Goal: Task Accomplishment & Management: Manage account settings

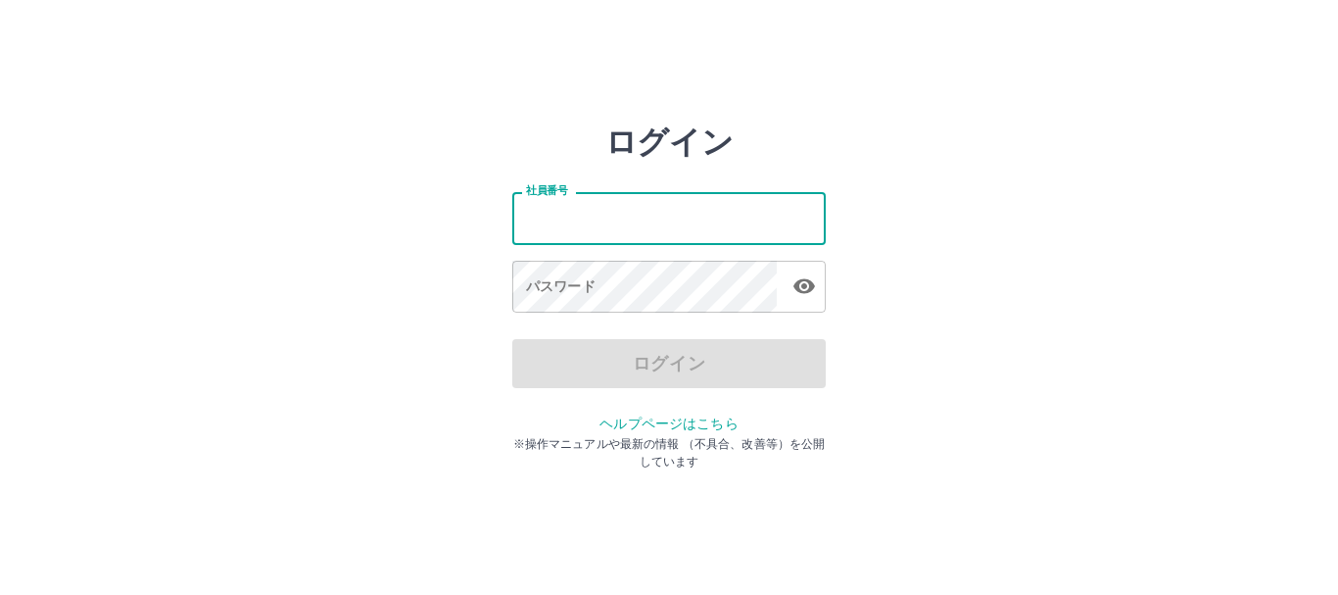
click at [611, 215] on input "社員番号" at bounding box center [668, 218] width 313 height 52
type input "*******"
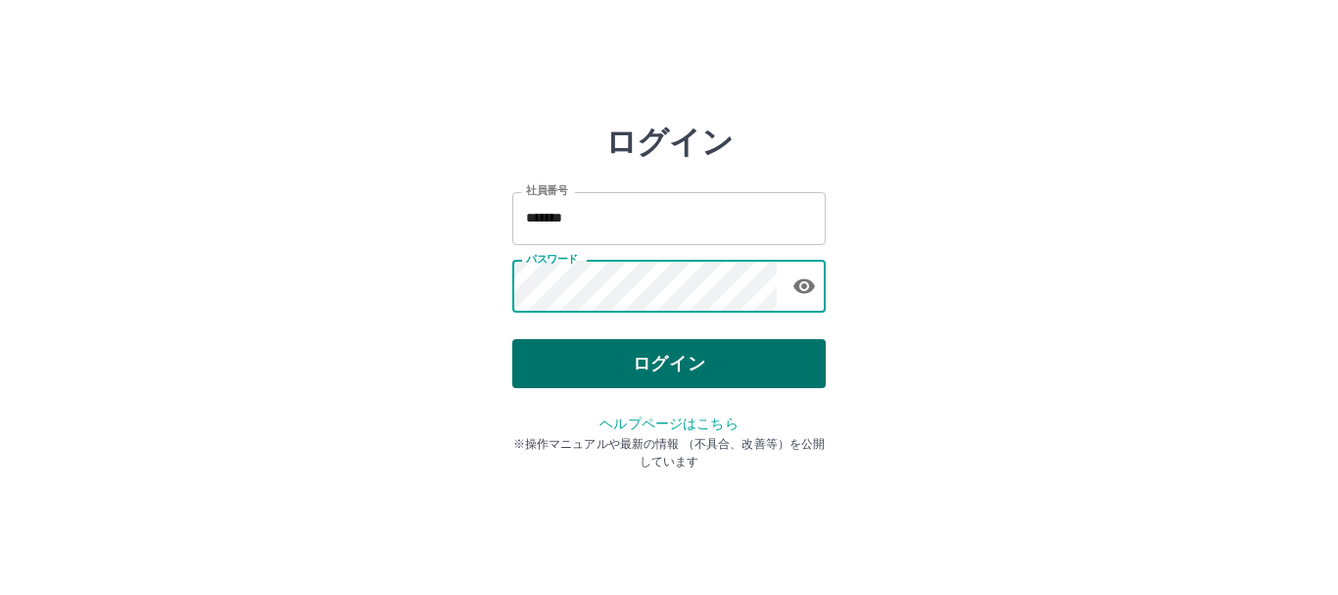
click at [584, 366] on button "ログイン" at bounding box center [668, 363] width 313 height 49
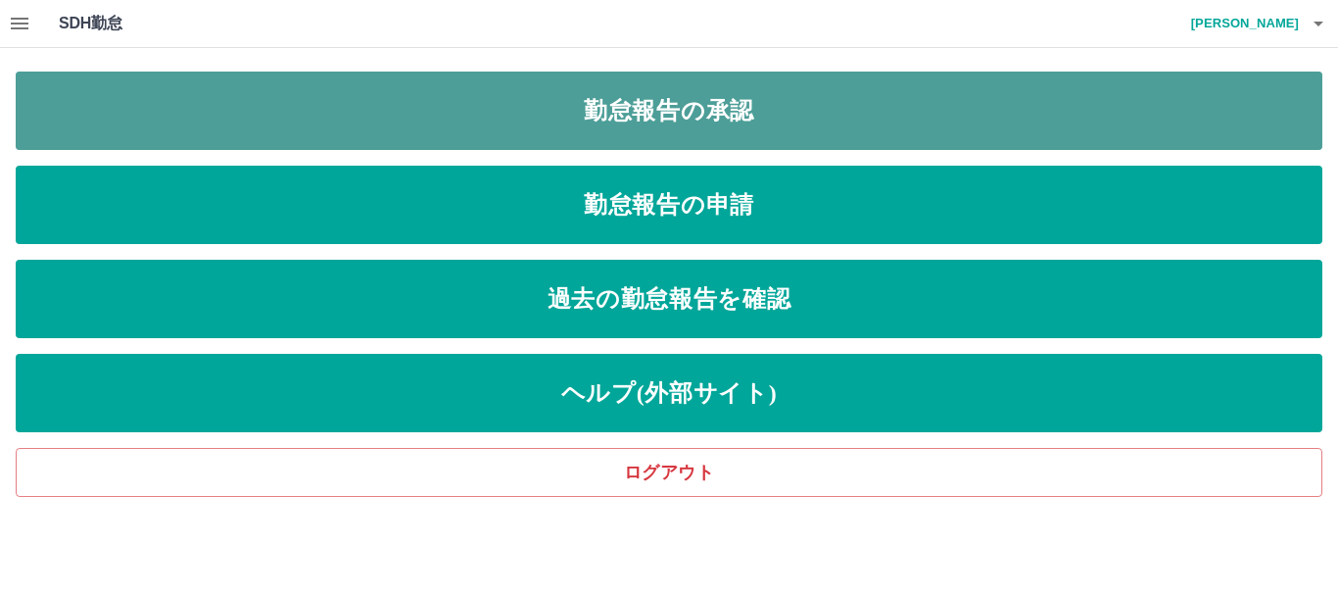
click at [574, 116] on link "勤怠報告の承認" at bounding box center [669, 111] width 1307 height 78
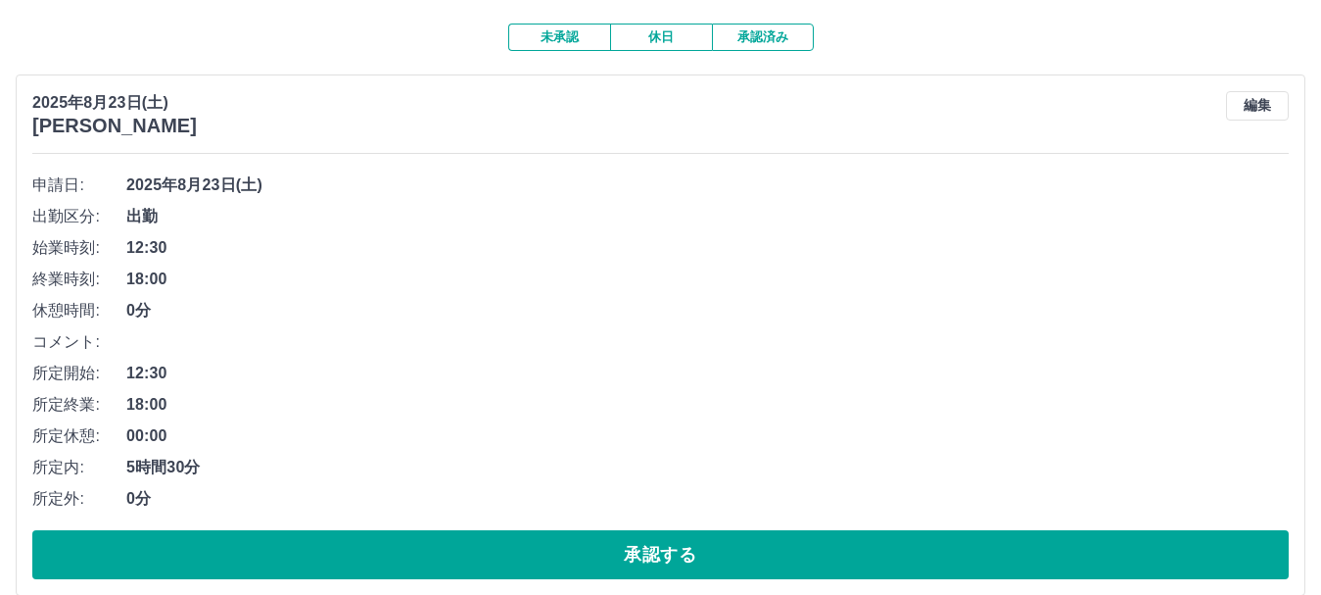
scroll to position [196, 0]
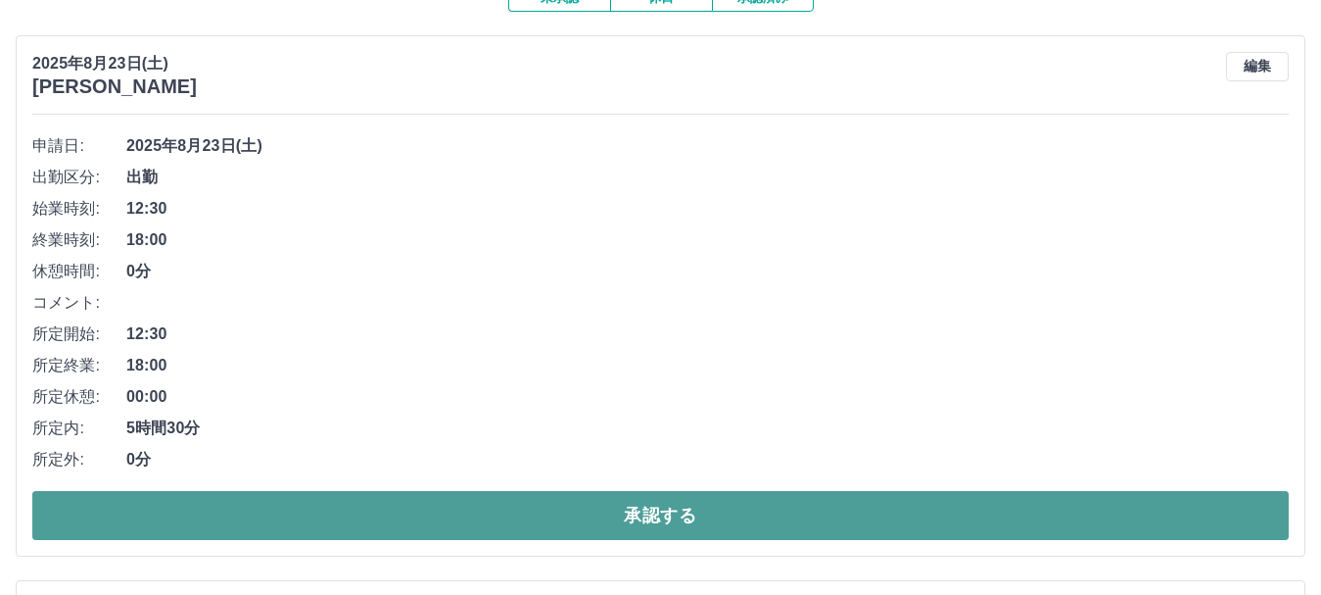
click at [1152, 519] on button "承認する" at bounding box center [660, 515] width 1257 height 49
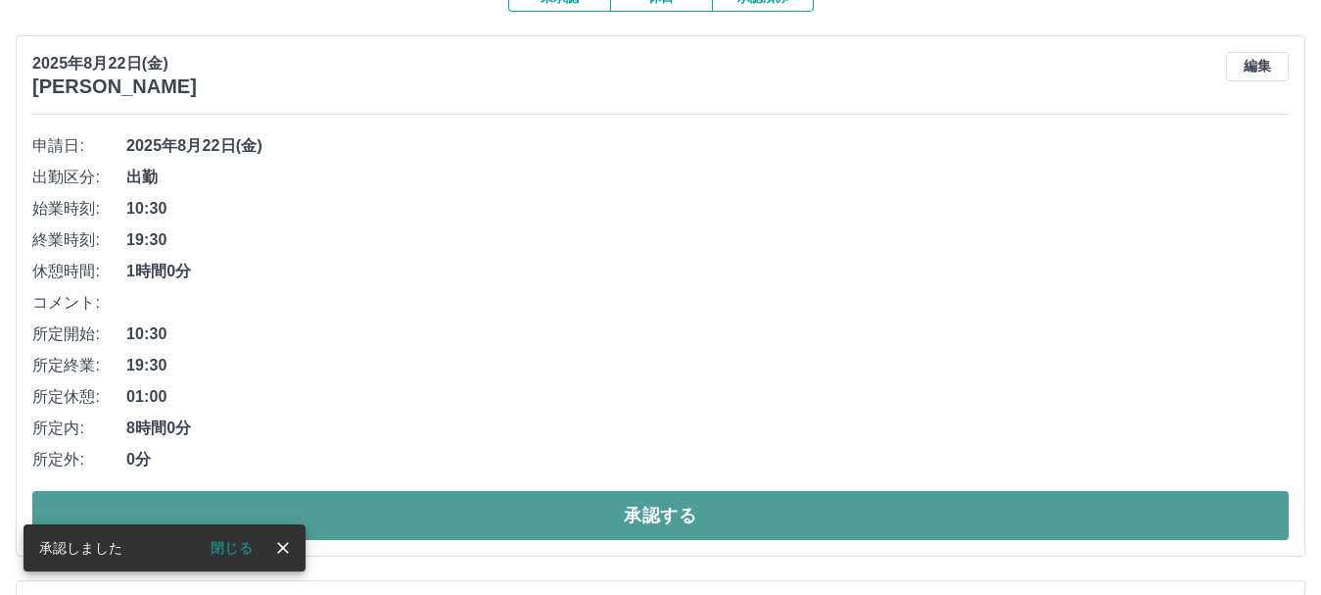
click at [974, 511] on button "承認する" at bounding box center [660, 515] width 1257 height 49
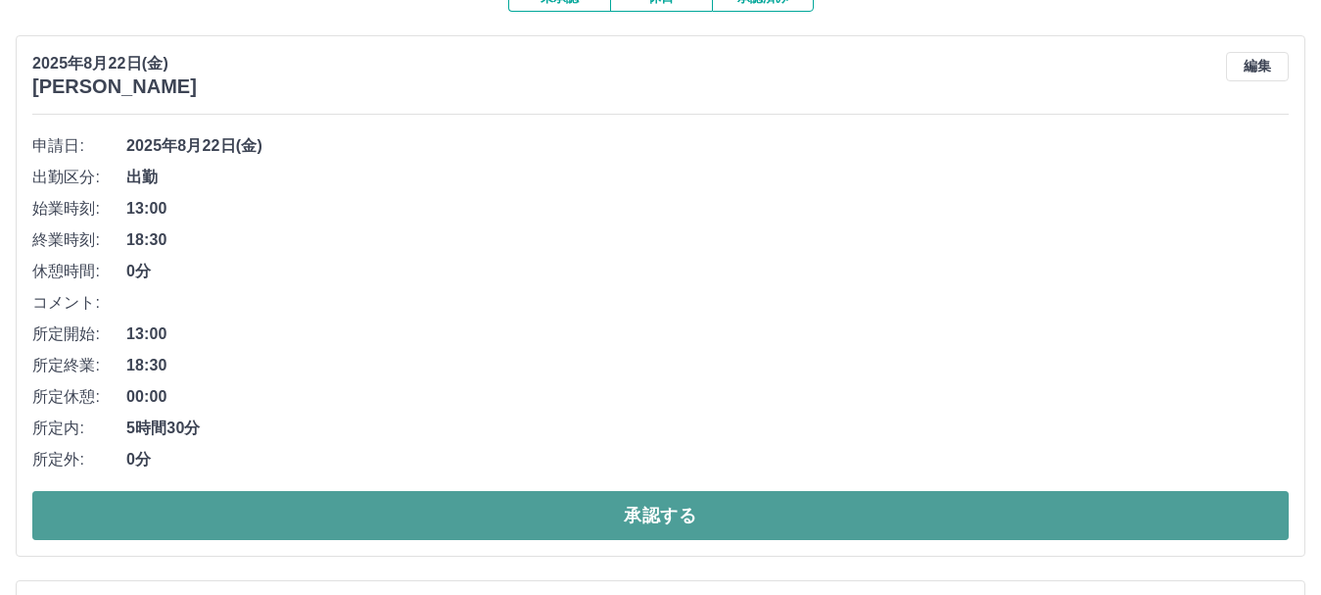
click at [956, 497] on button "承認する" at bounding box center [660, 515] width 1257 height 49
click at [839, 520] on button "承認する" at bounding box center [660, 515] width 1257 height 49
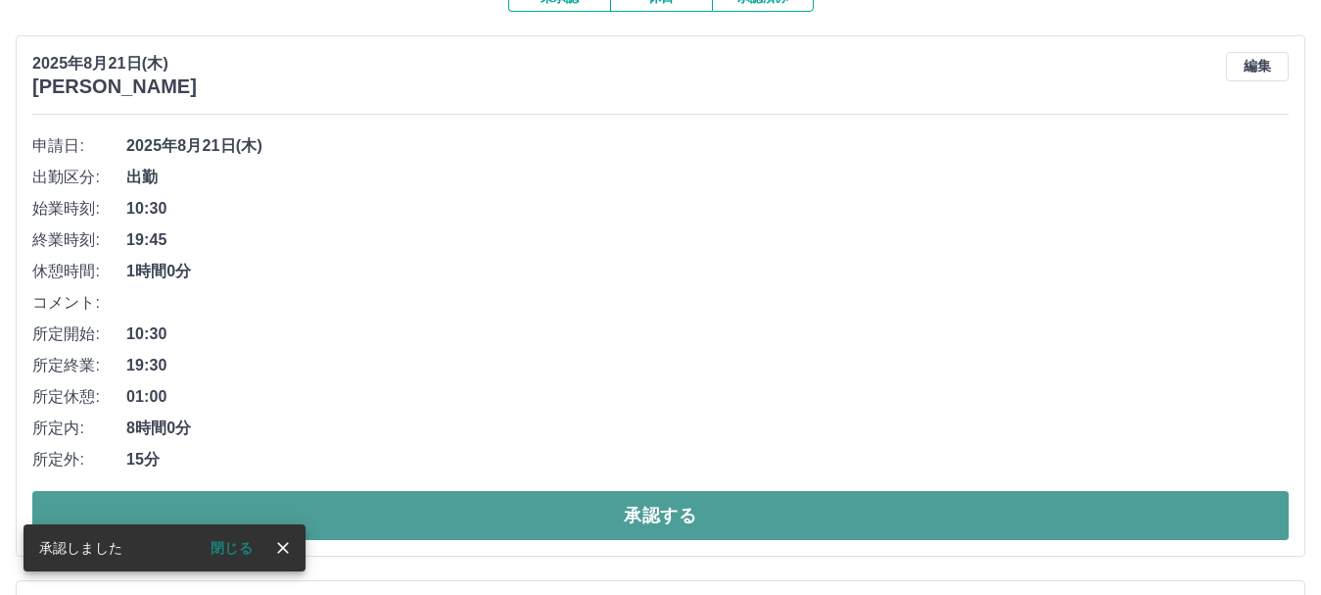
click at [798, 526] on button "承認する" at bounding box center [660, 515] width 1257 height 49
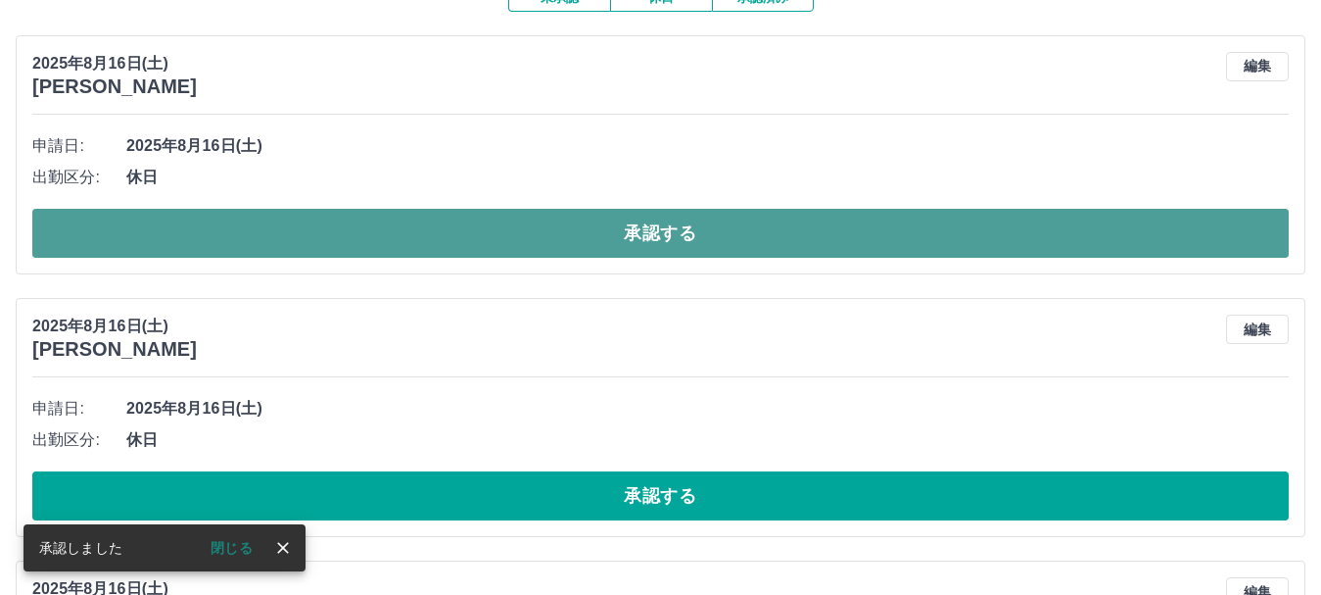
click at [807, 239] on button "承認する" at bounding box center [660, 233] width 1257 height 49
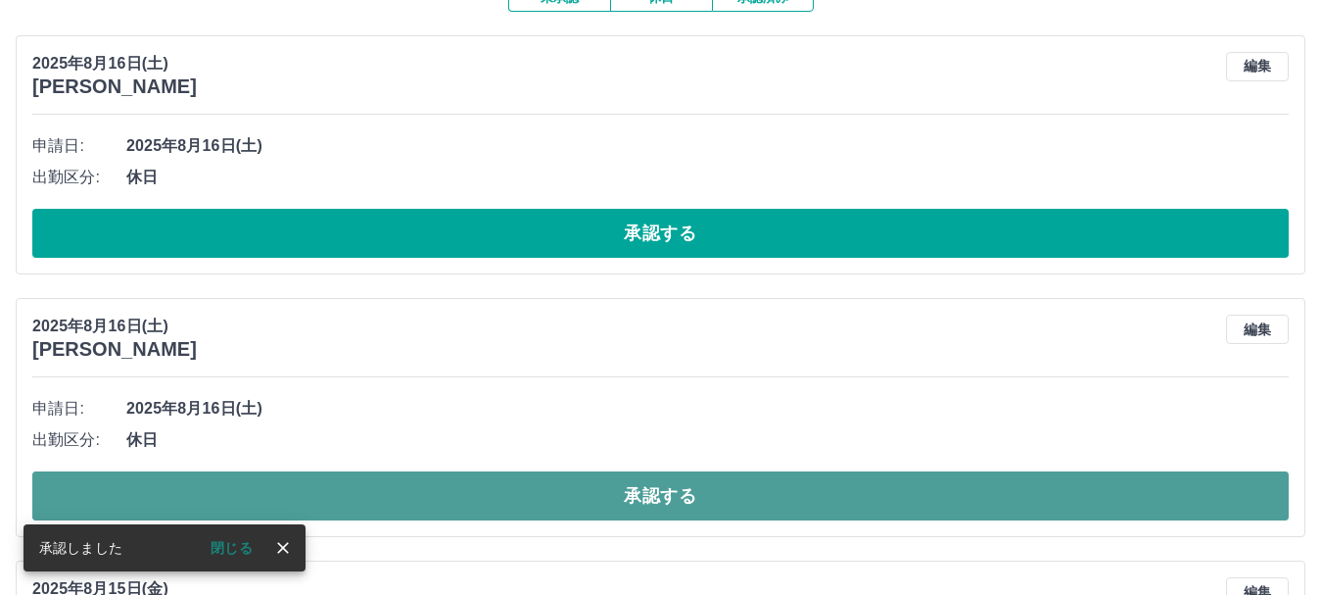
click at [827, 498] on button "承認する" at bounding box center [660, 495] width 1257 height 49
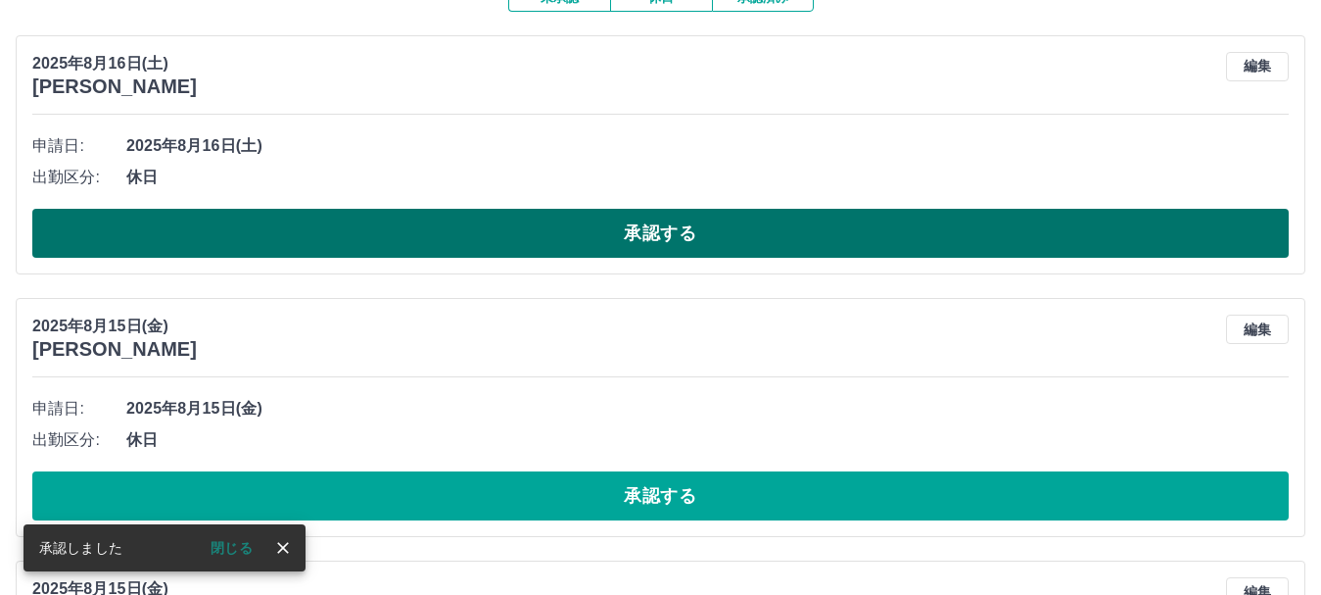
click at [731, 243] on button "承認する" at bounding box center [660, 233] width 1257 height 49
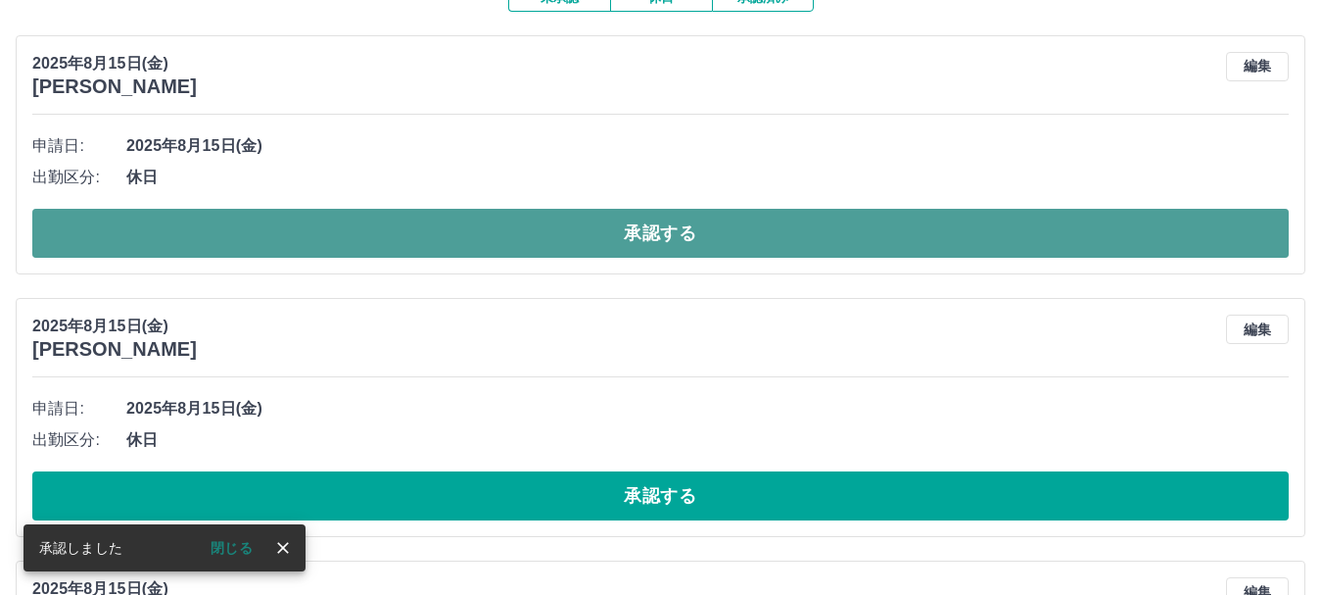
click at [787, 235] on button "承認する" at bounding box center [660, 233] width 1257 height 49
click at [759, 240] on button "承認する" at bounding box center [660, 233] width 1257 height 49
click at [760, 233] on button "承認する" at bounding box center [660, 233] width 1257 height 49
click at [742, 243] on button "承認する" at bounding box center [660, 233] width 1257 height 49
click at [742, 241] on button "承認する" at bounding box center [660, 233] width 1257 height 49
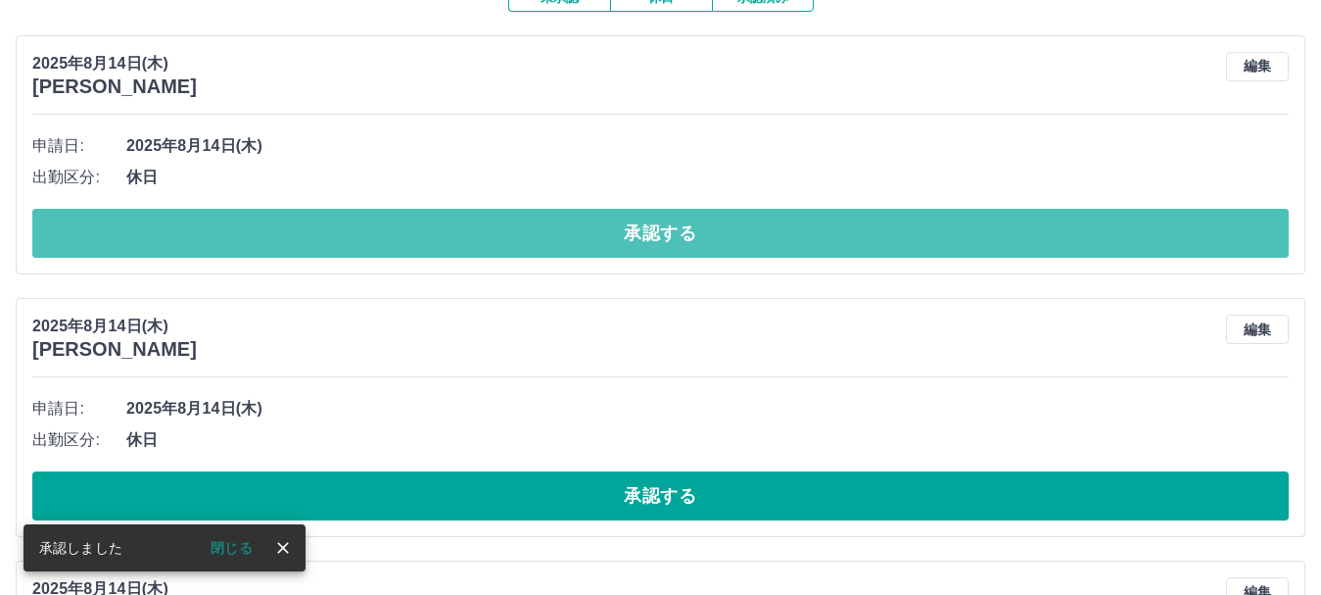
click at [742, 241] on button "承認する" at bounding box center [660, 233] width 1257 height 49
click at [744, 241] on button "承認する" at bounding box center [660, 233] width 1257 height 49
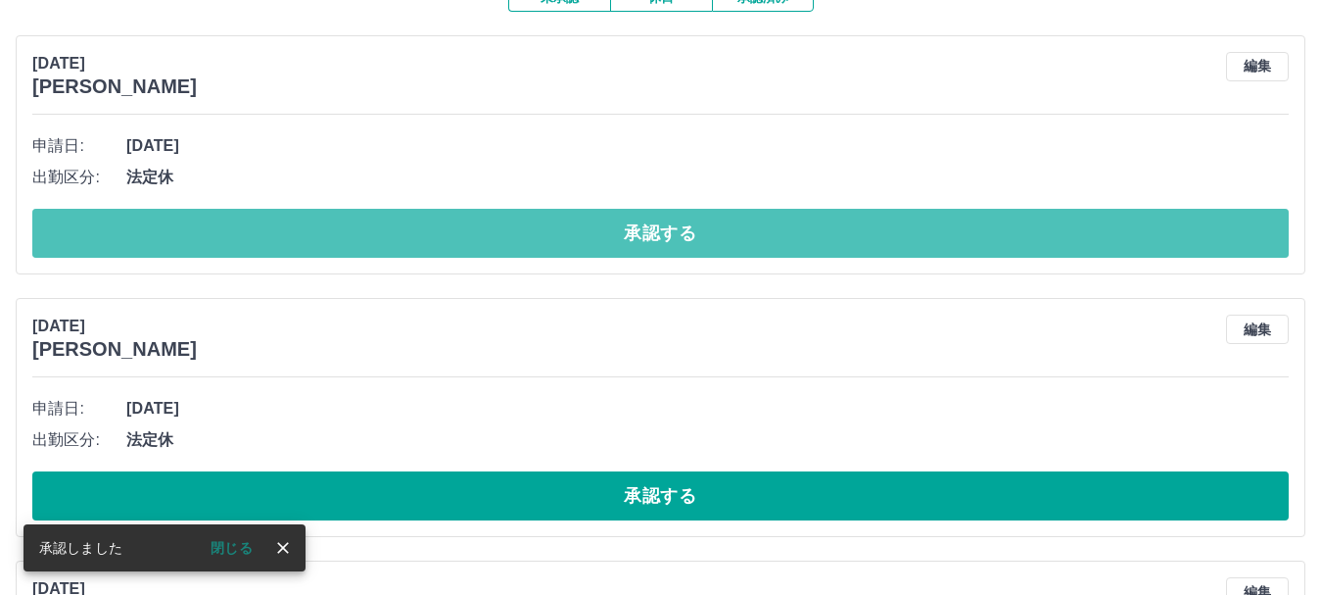
click at [744, 241] on button "承認する" at bounding box center [660, 233] width 1257 height 49
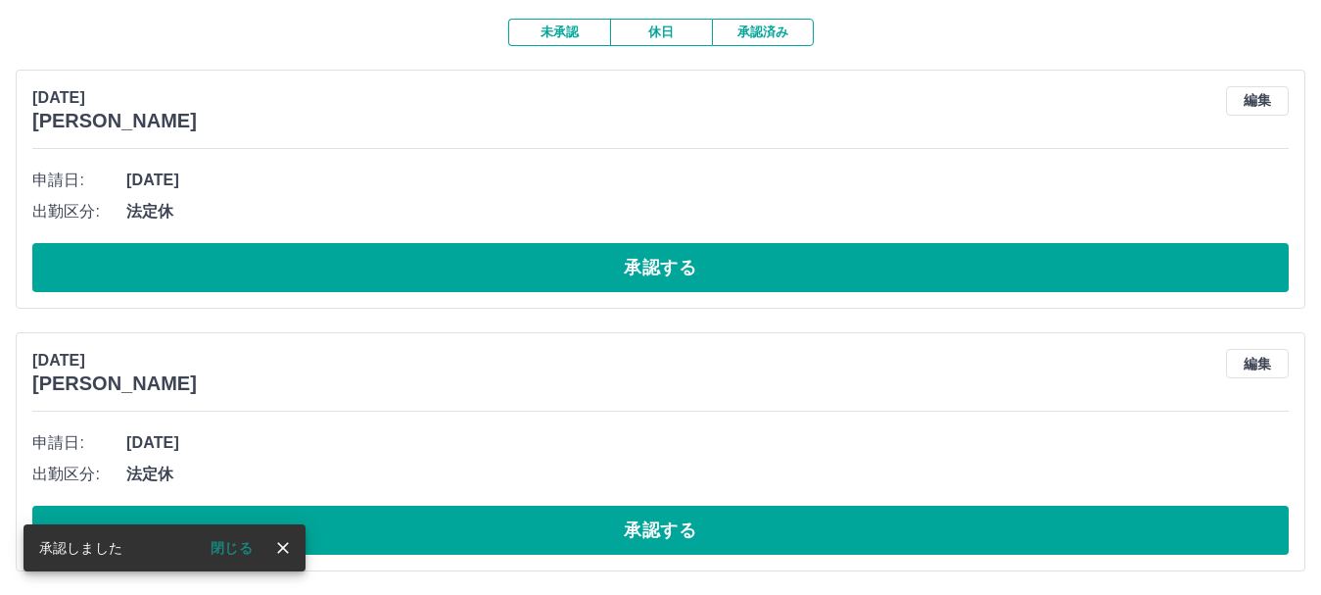
scroll to position [164, 0]
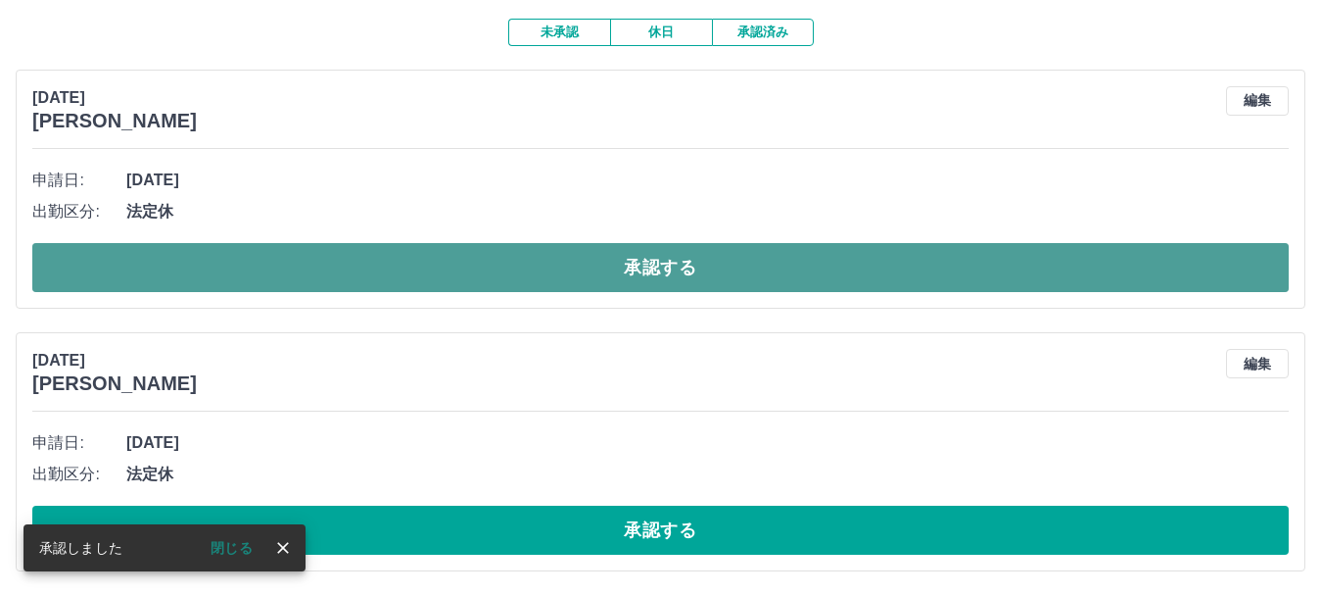
click at [753, 260] on button "承認する" at bounding box center [660, 267] width 1257 height 49
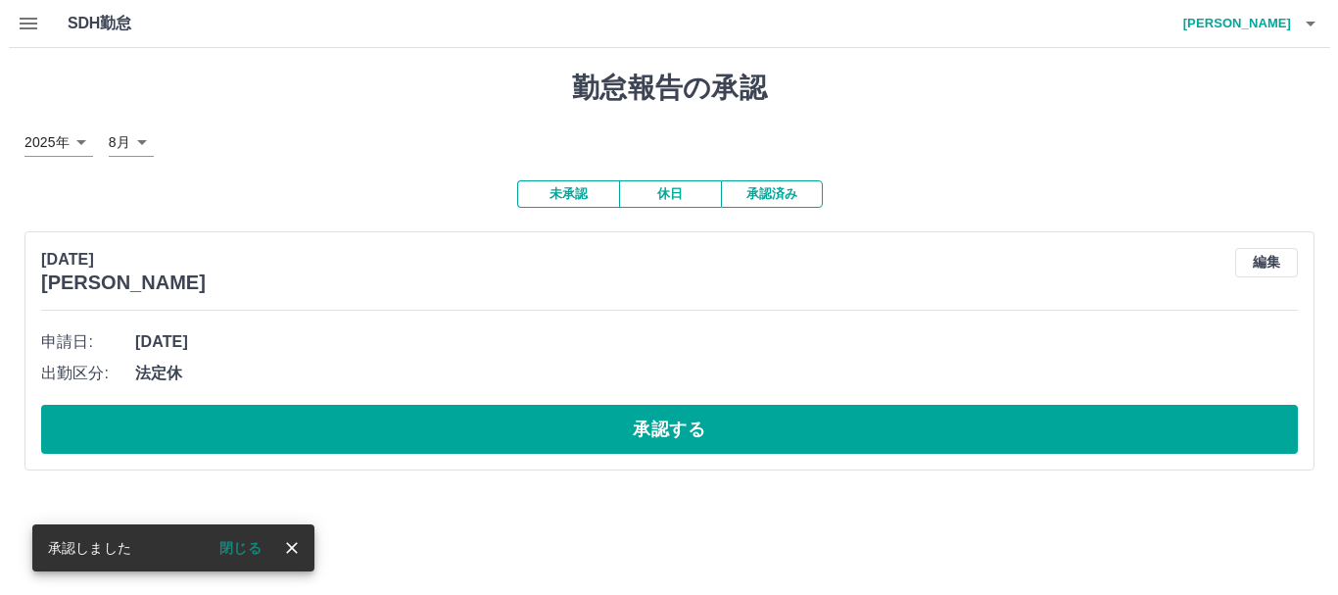
scroll to position [0, 0]
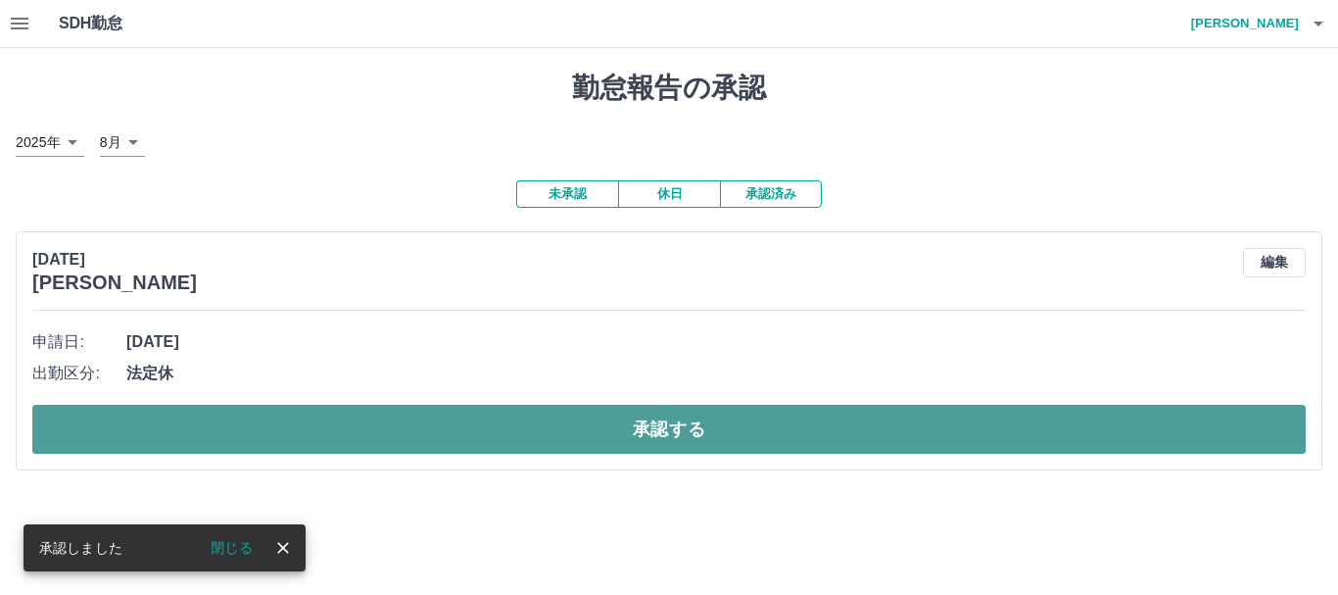
click at [822, 430] on button "承認する" at bounding box center [668, 429] width 1273 height 49
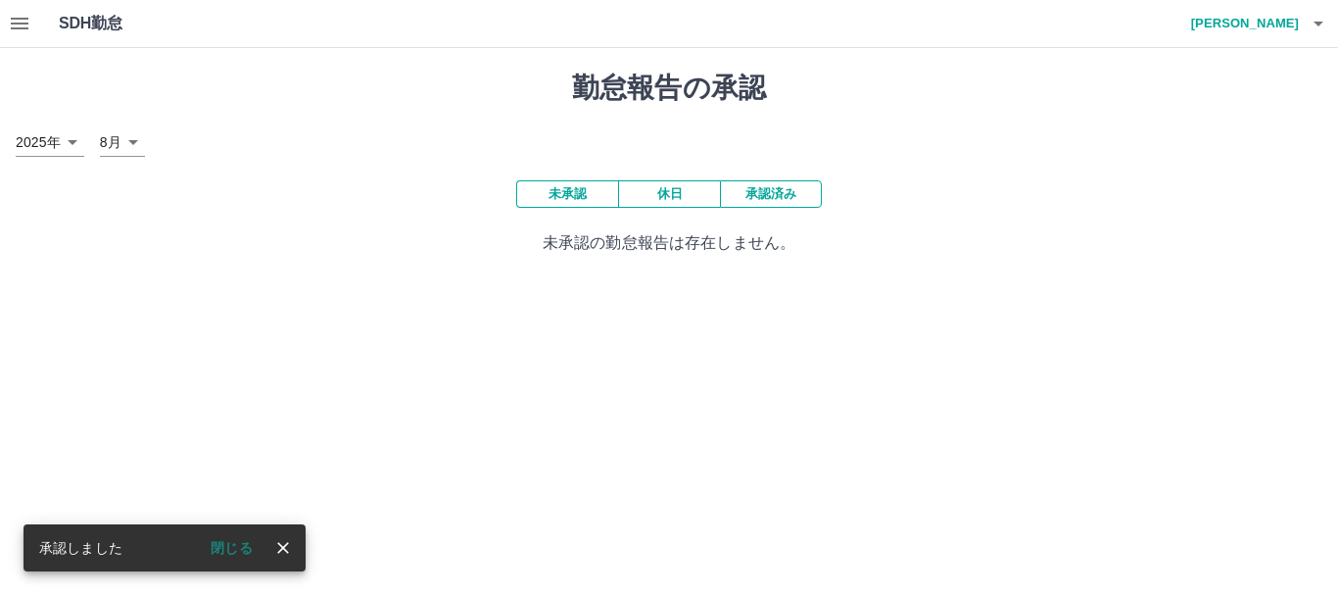
click at [1315, 21] on icon "button" at bounding box center [1319, 24] width 24 height 24
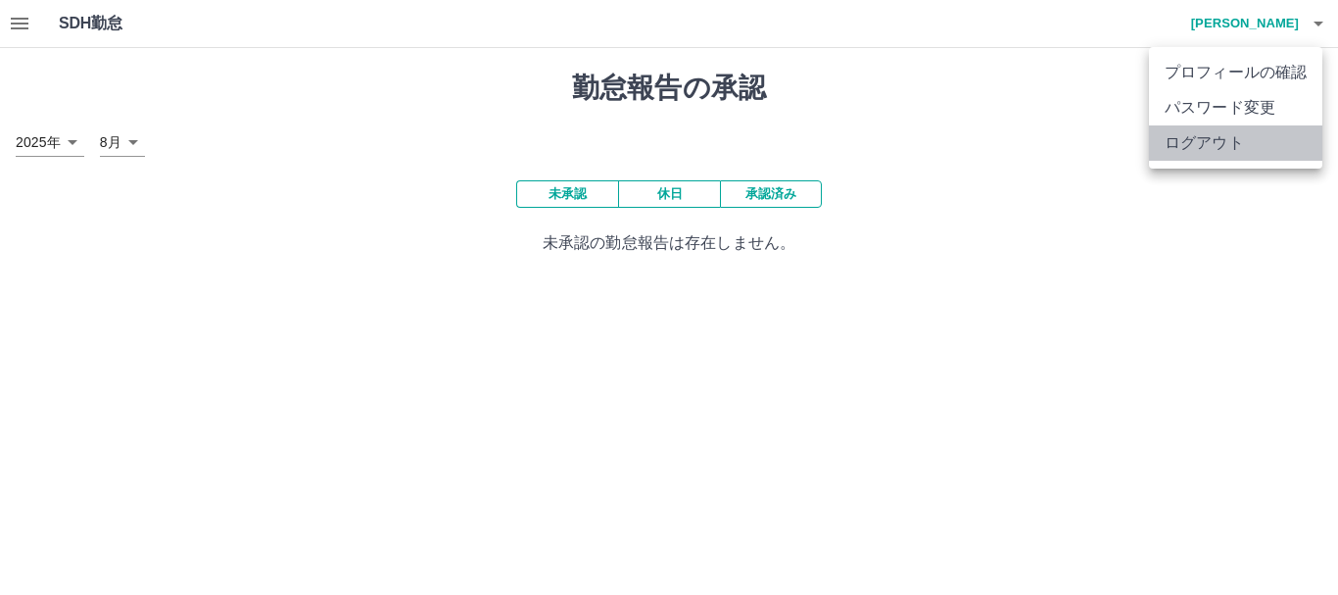
click at [1220, 142] on li "ログアウト" at bounding box center [1235, 142] width 173 height 35
